Goal: Task Accomplishment & Management: Manage account settings

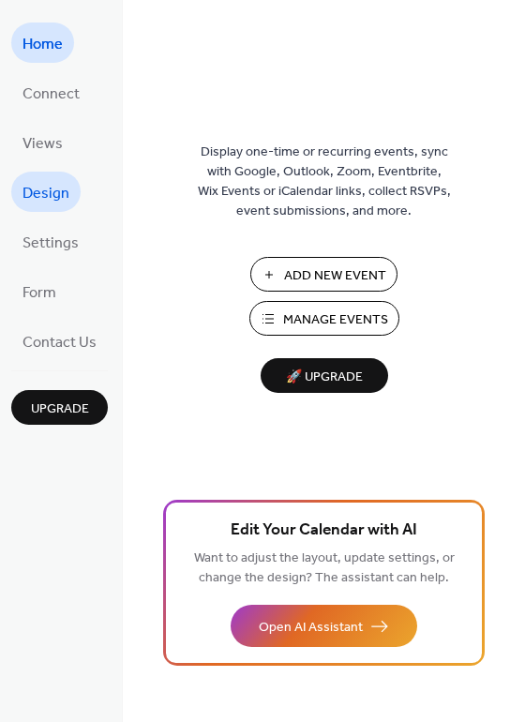
click at [53, 191] on span "Design" at bounding box center [46, 193] width 47 height 29
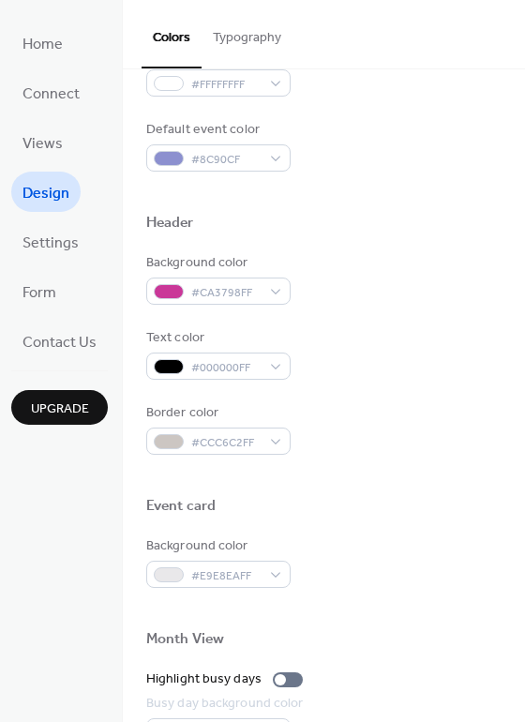
scroll to position [521, 0]
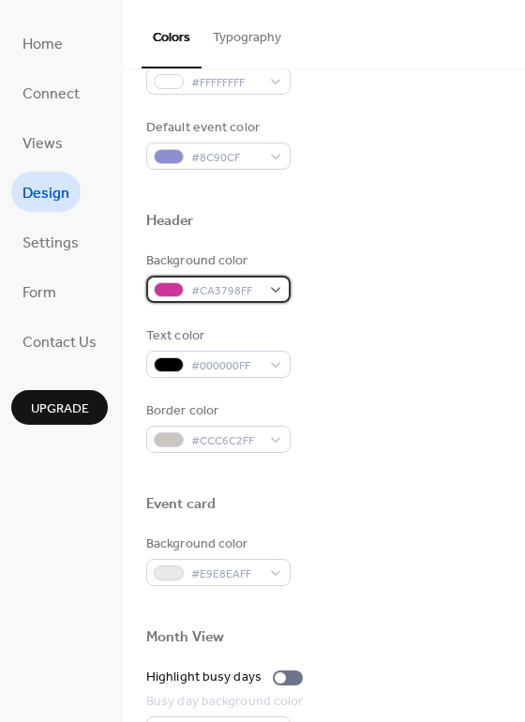
click at [264, 286] on div "#CA3798FF" at bounding box center [218, 289] width 144 height 27
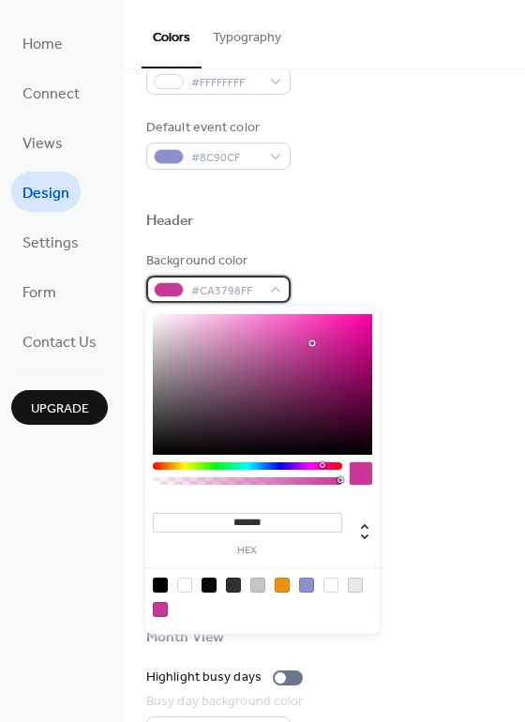
scroll to position [18, 0]
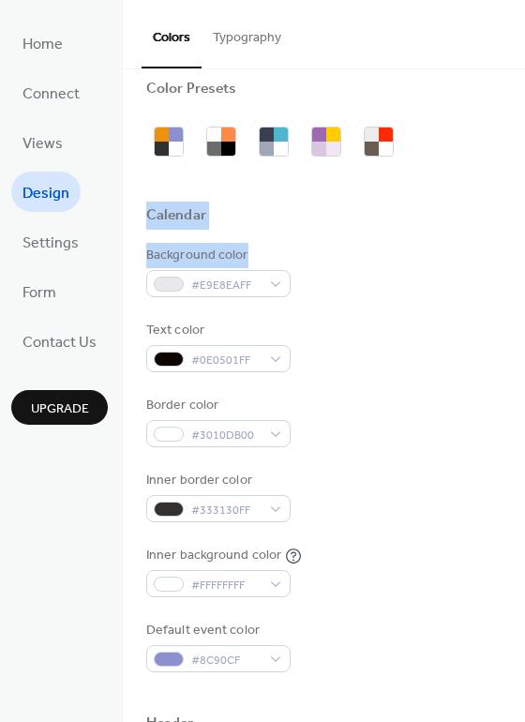
drag, startPoint x: 516, startPoint y: 177, endPoint x: 523, endPoint y: 248, distance: 70.8
click at [523, 248] on div "Color Presets Calendar Background color #E9E8EAFF Text color #0E0501FF Border c…" at bounding box center [324, 395] width 402 height 653
click at [445, 227] on div "Calendar" at bounding box center [324, 218] width 356 height 24
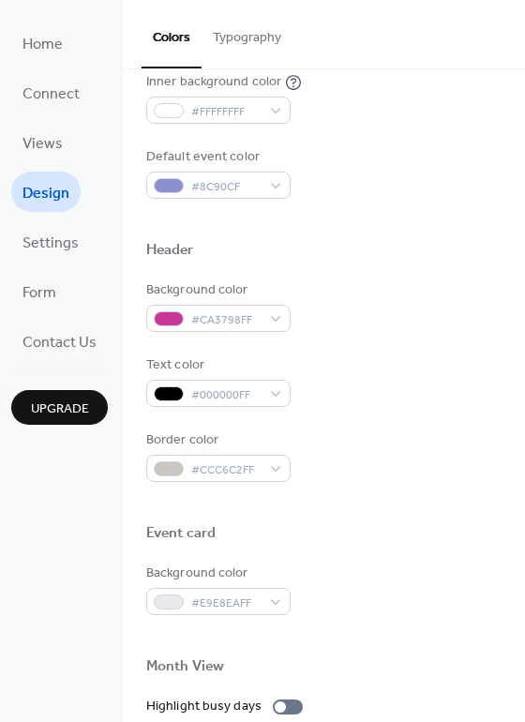
scroll to position [493, 0]
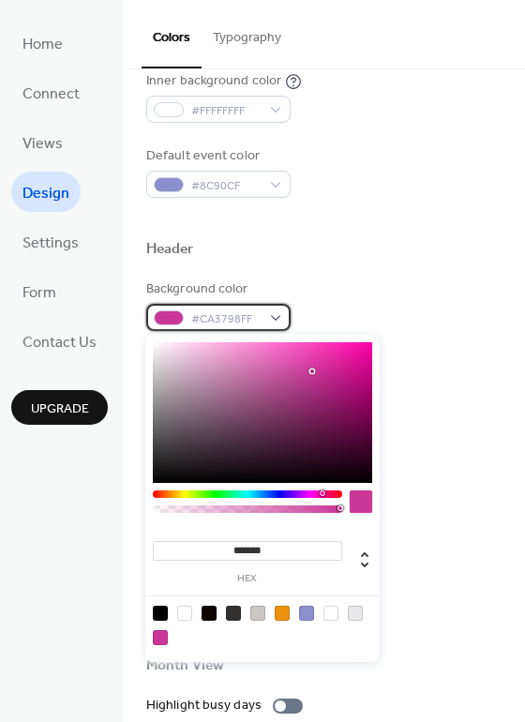
click at [267, 320] on div "#CA3798FF" at bounding box center [218, 317] width 144 height 27
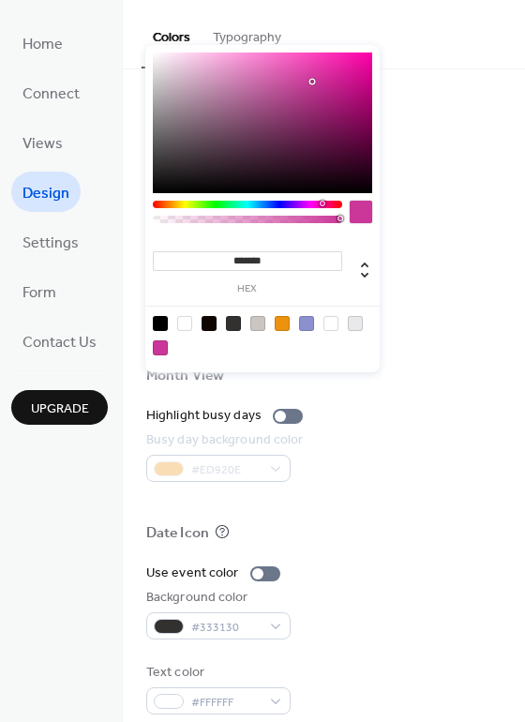
scroll to position [803, 0]
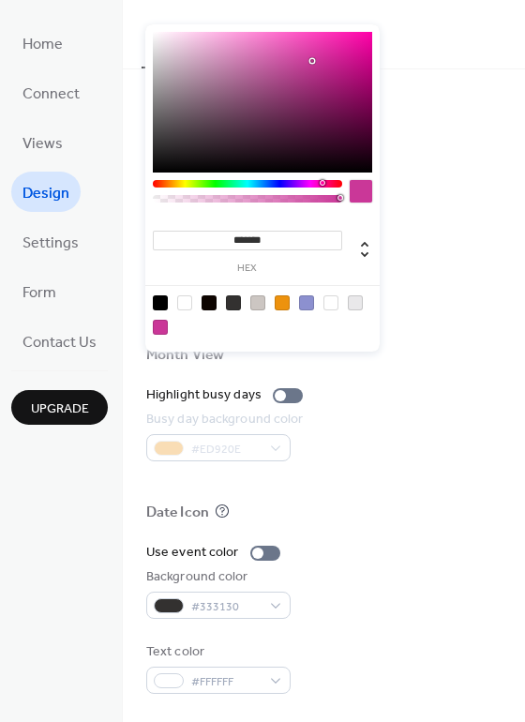
click at [280, 301] on div at bounding box center [282, 303] width 15 height 15
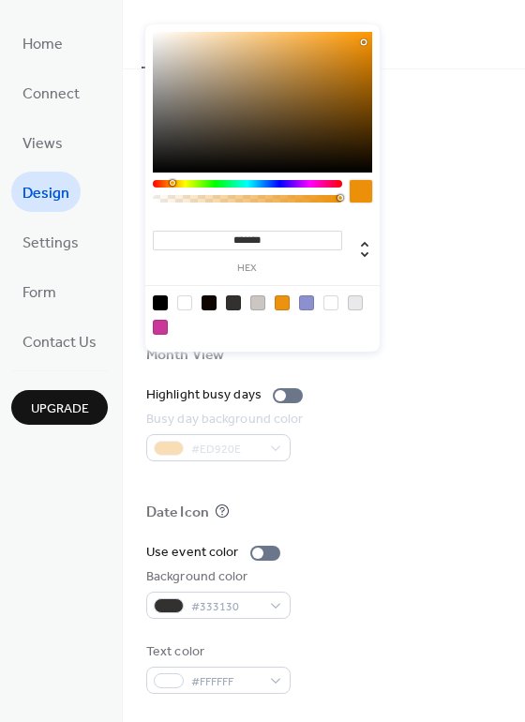
type input "*******"
drag, startPoint x: 357, startPoint y: 44, endPoint x: 367, endPoint y: 40, distance: 10.1
click at [367, 40] on div at bounding box center [263, 102] width 220 height 141
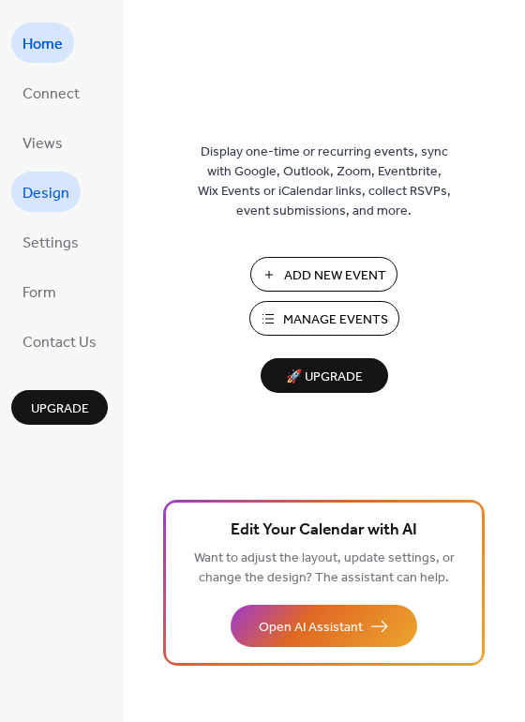
click at [52, 193] on span "Design" at bounding box center [46, 193] width 47 height 29
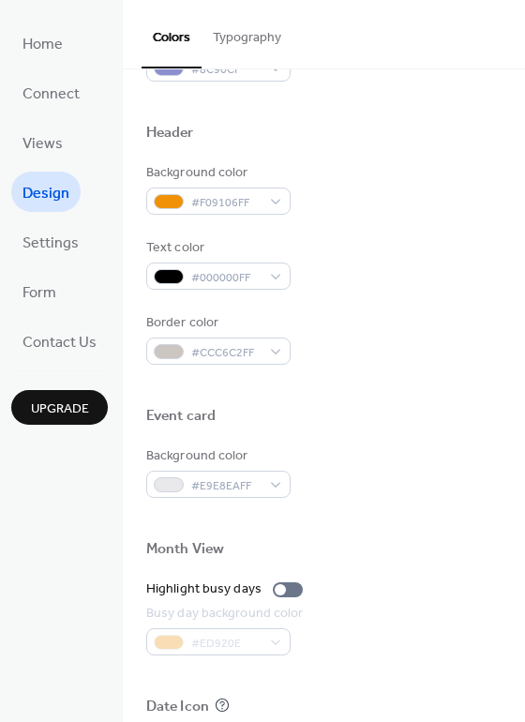
scroll to position [627, 0]
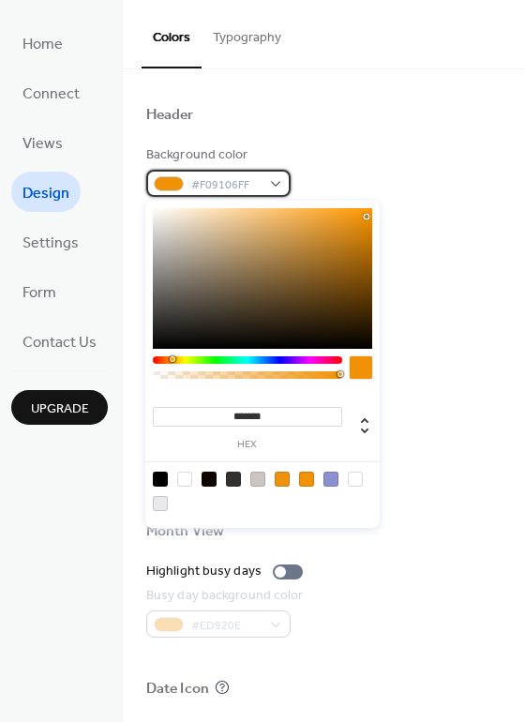
click at [271, 180] on div "#F09106FF" at bounding box center [218, 183] width 144 height 27
click at [243, 223] on div at bounding box center [263, 278] width 220 height 141
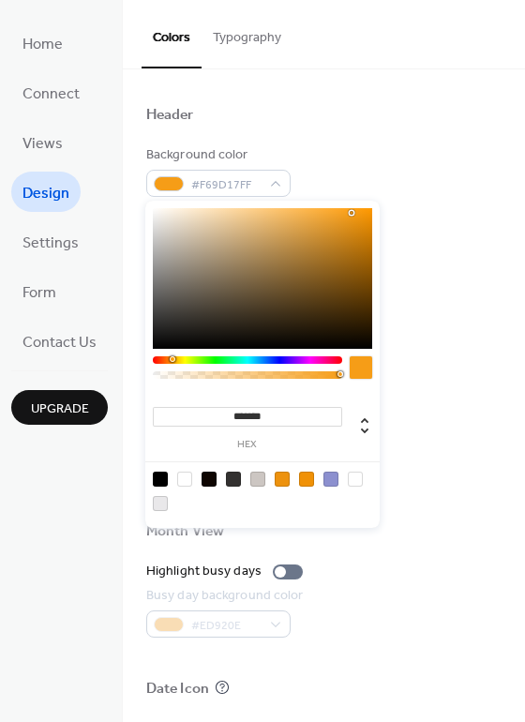
drag, startPoint x: 217, startPoint y: 229, endPoint x: 352, endPoint y: 213, distance: 136.0
click at [352, 213] on div at bounding box center [263, 278] width 220 height 141
type input "*******"
drag, startPoint x: 352, startPoint y: 214, endPoint x: 366, endPoint y: 207, distance: 15.5
click at [366, 207] on div at bounding box center [366, 208] width 4 height 4
